Goal: Task Accomplishment & Management: Manage account settings

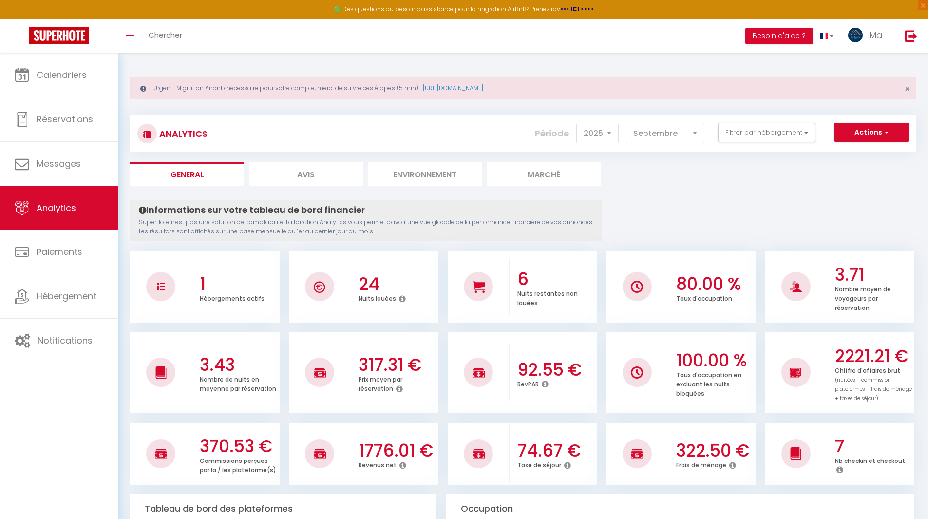
select select "2025"
select select "9"
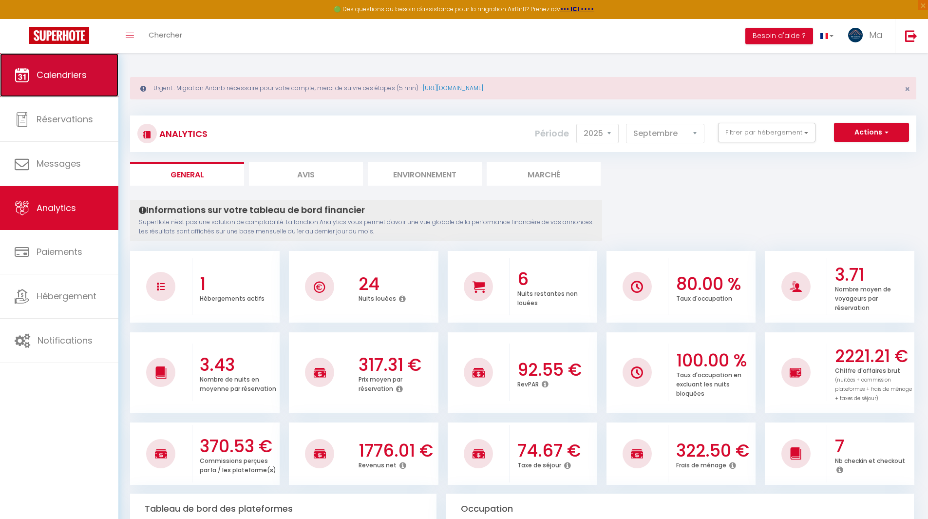
click at [53, 82] on link "Calendriers" at bounding box center [59, 75] width 118 height 44
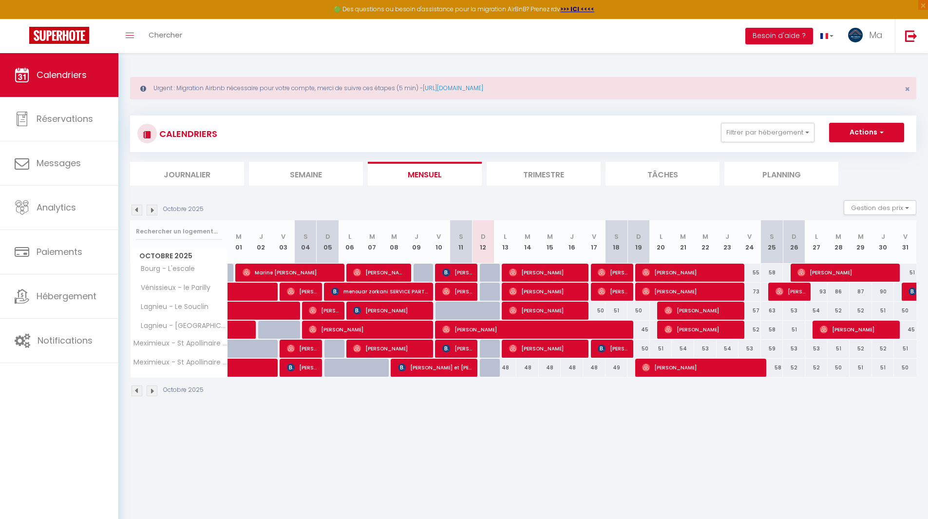
click at [507, 369] on div "48" at bounding box center [505, 367] width 22 height 18
type input "48"
type input "Lun 13 Octobre 2025"
type input "[DATE]"
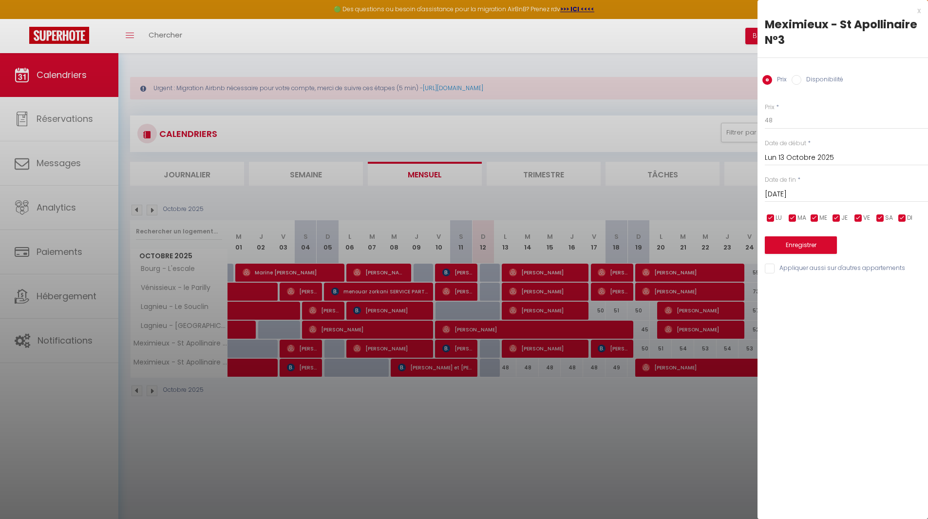
click at [785, 108] on div "Prix * 48" at bounding box center [845, 116] width 163 height 27
click at [785, 114] on input "48" at bounding box center [845, 120] width 163 height 18
type input "45"
click at [829, 198] on input "[DATE]" at bounding box center [845, 194] width 163 height 13
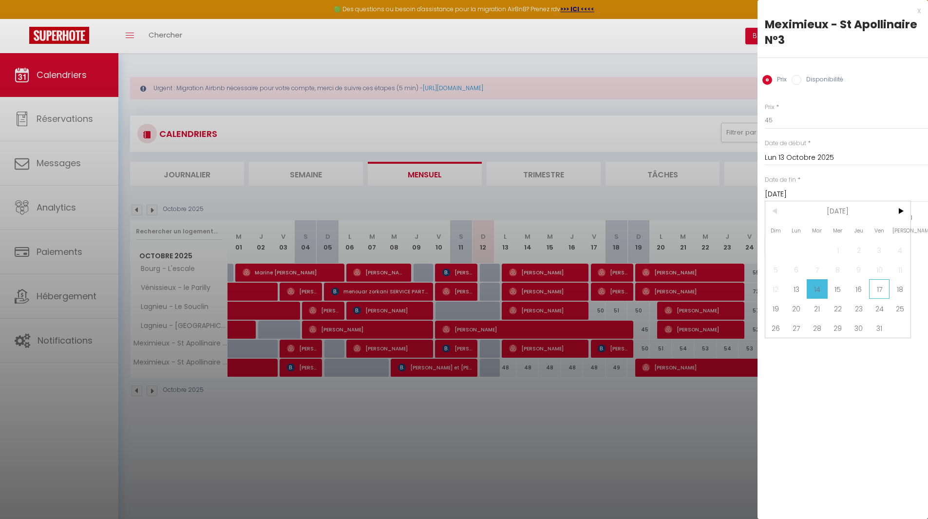
click at [874, 288] on span "17" at bounding box center [879, 288] width 21 height 19
type input "Ven 17 Octobre 2025"
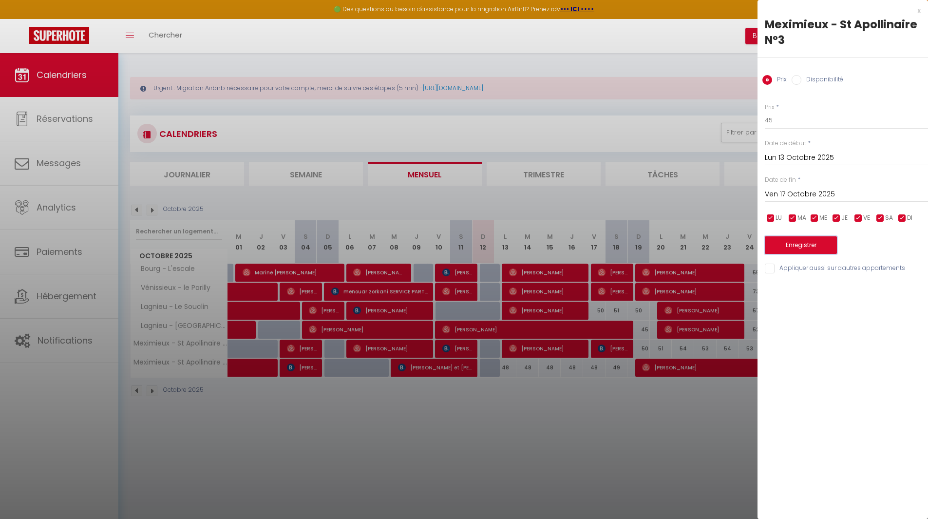
click at [809, 246] on button "Enregistrer" at bounding box center [800, 245] width 72 height 18
